Goal: Navigation & Orientation: Find specific page/section

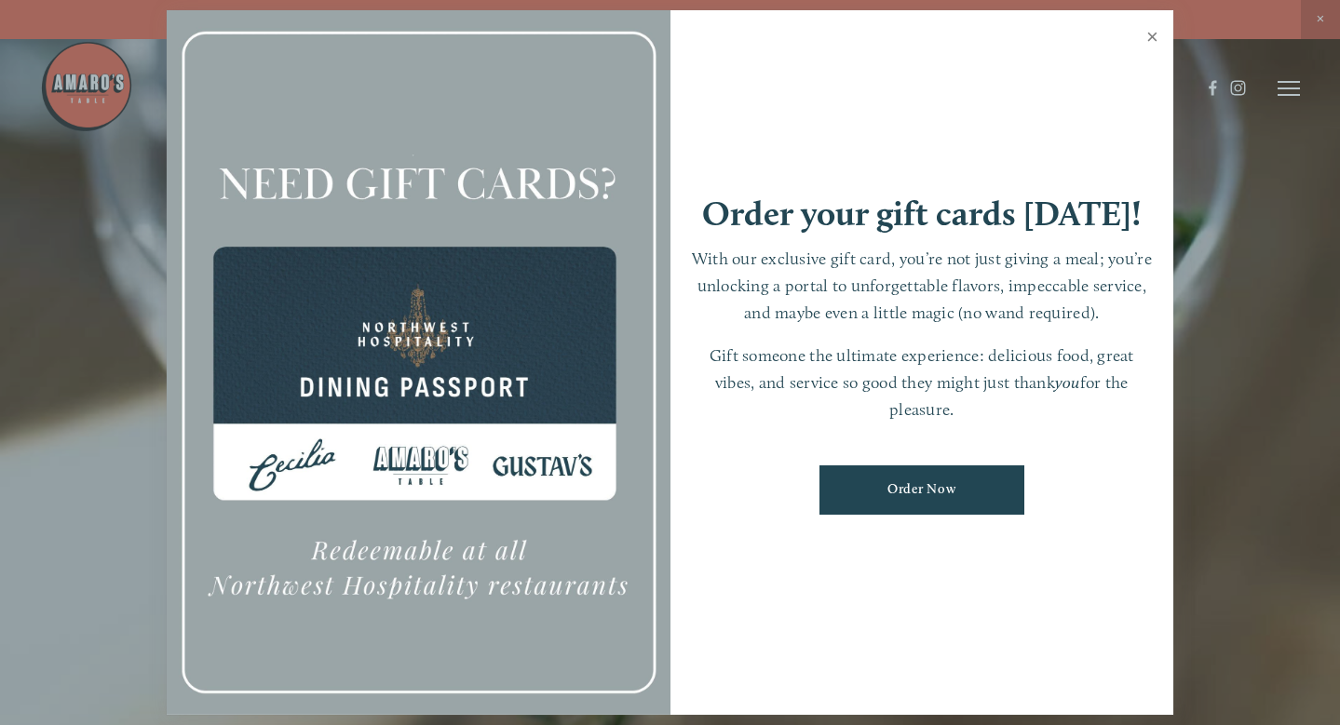
click at [1147, 42] on link "Close" at bounding box center [1152, 39] width 36 height 52
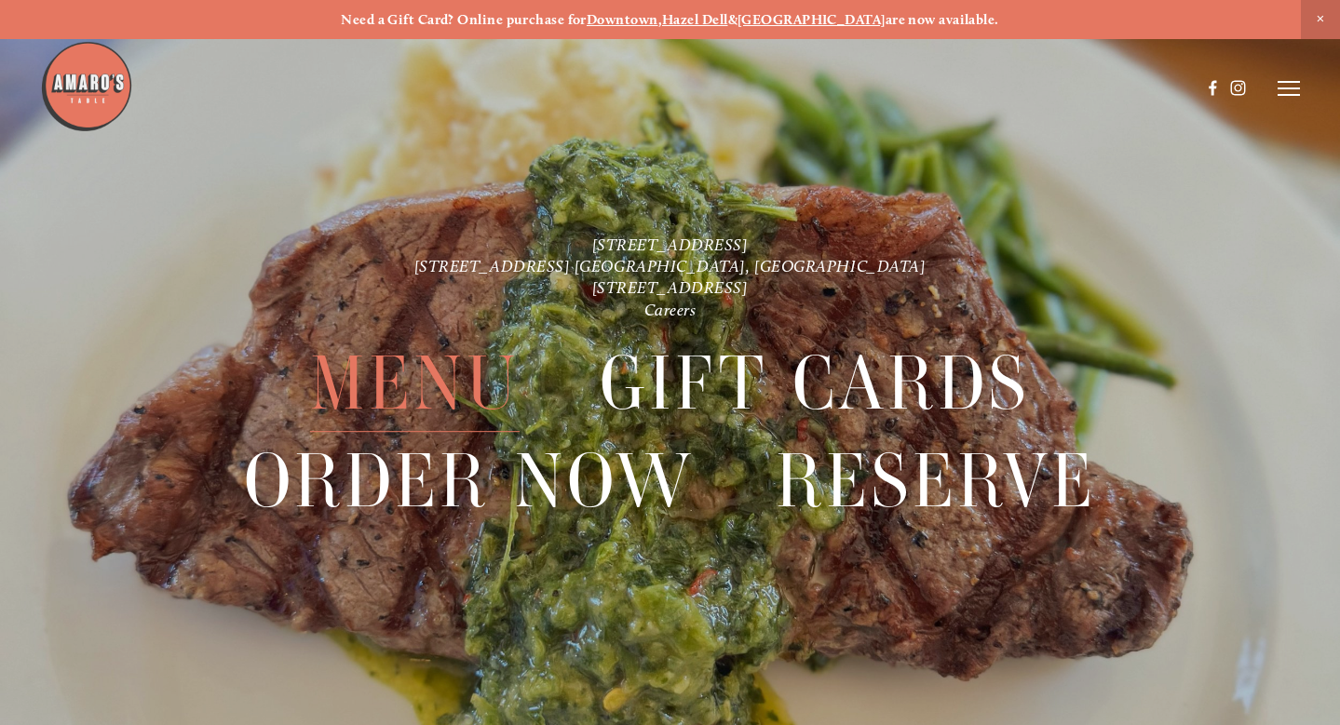
click at [397, 389] on span "Menu" at bounding box center [414, 383] width 209 height 97
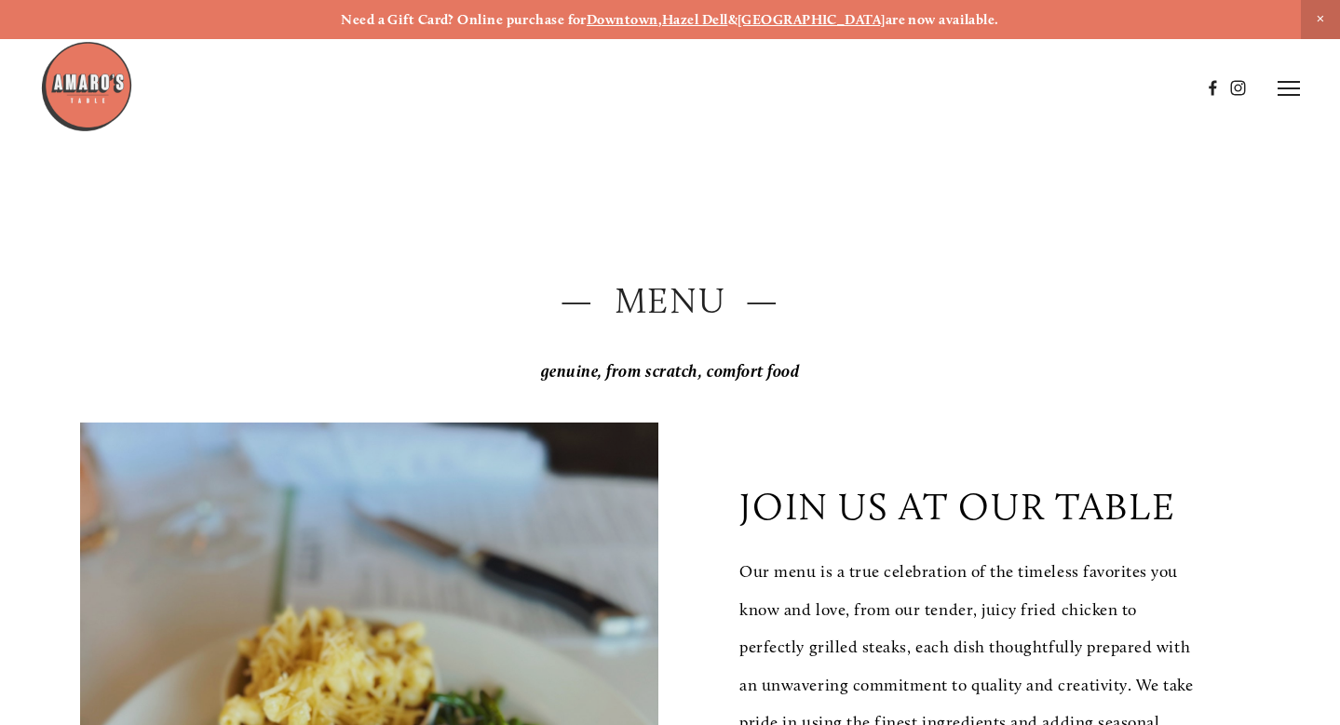
click at [939, 362] on p "genuine, from scratch, comfort food" at bounding box center [669, 372] width 1178 height 38
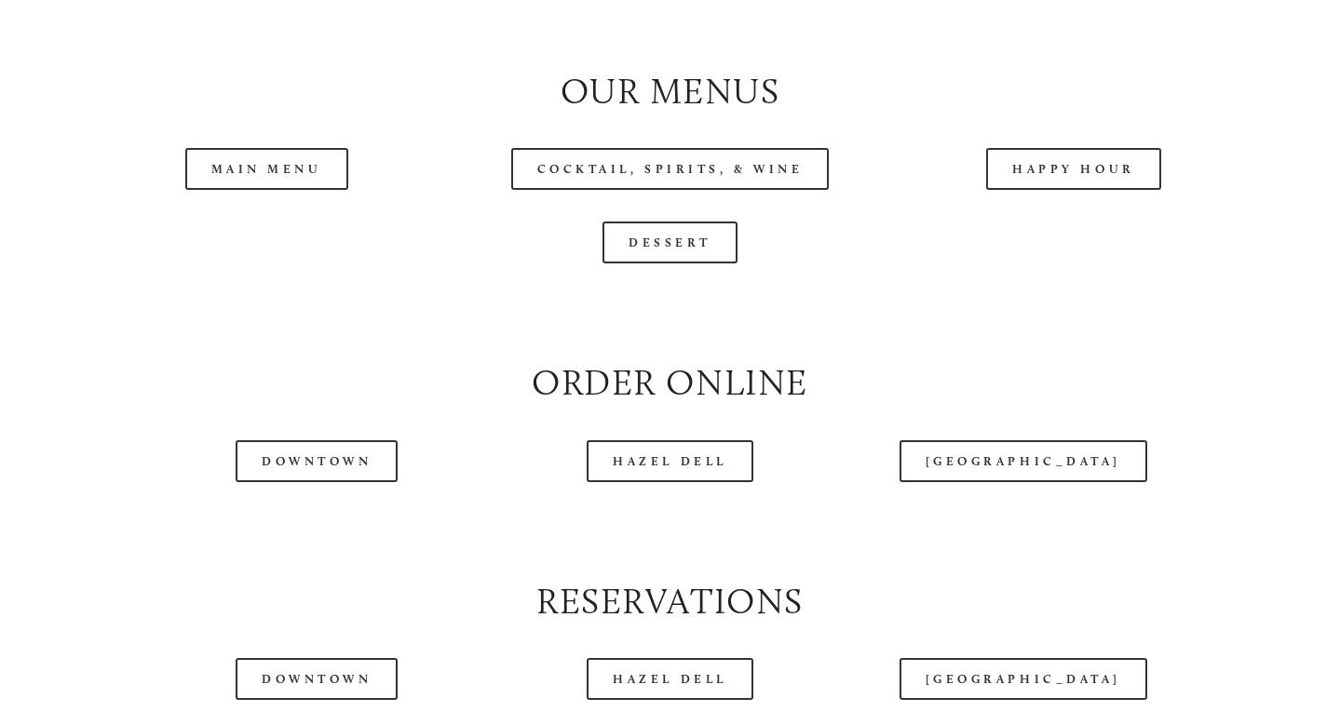
scroll to position [1856, 0]
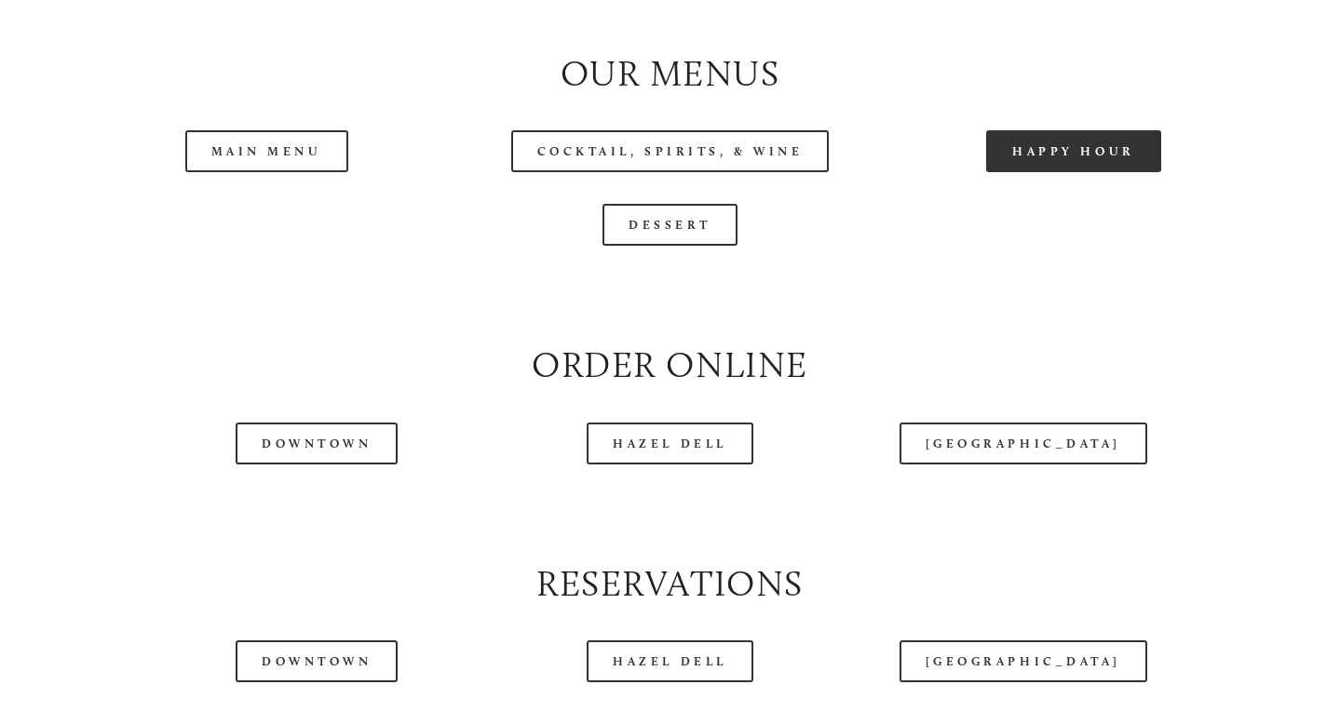
click at [1056, 172] on link "Happy Hour" at bounding box center [1073, 151] width 175 height 42
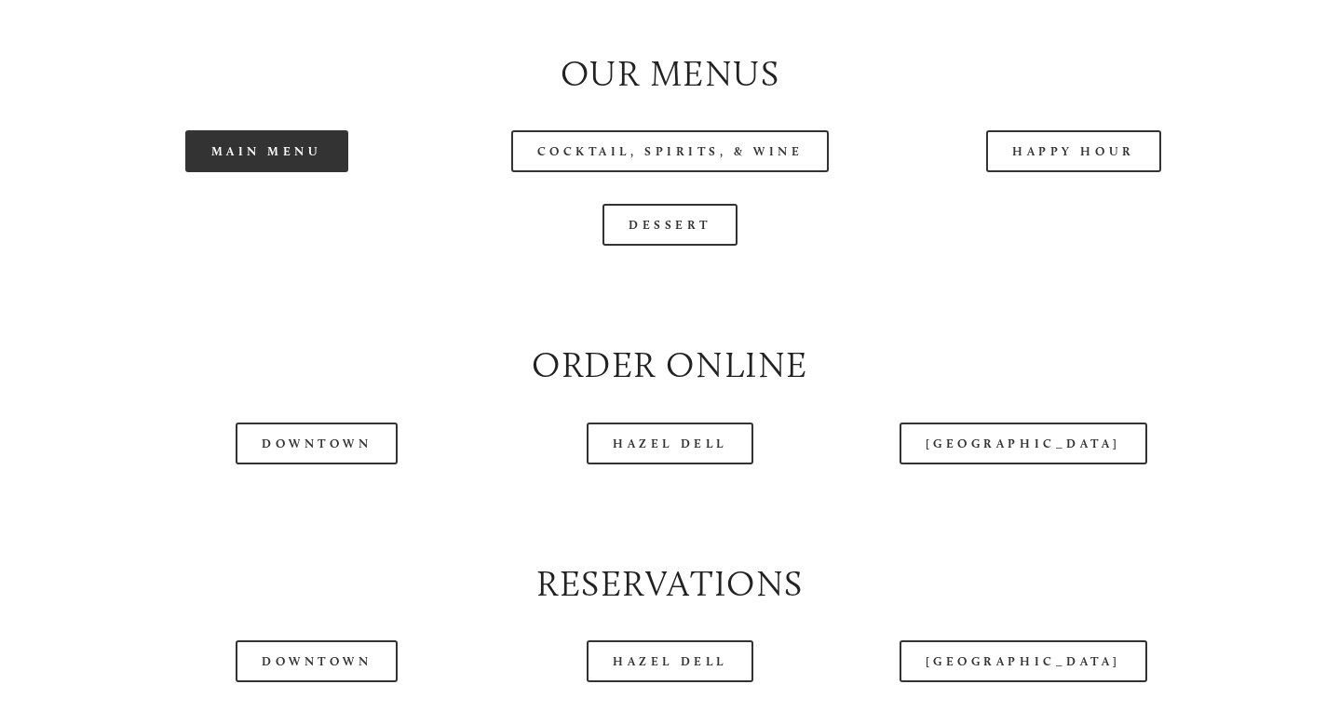
click at [261, 172] on link "Main Menu" at bounding box center [266, 151] width 163 height 42
click at [276, 172] on link "Main Menu" at bounding box center [266, 151] width 163 height 42
